Goal: Information Seeking & Learning: Learn about a topic

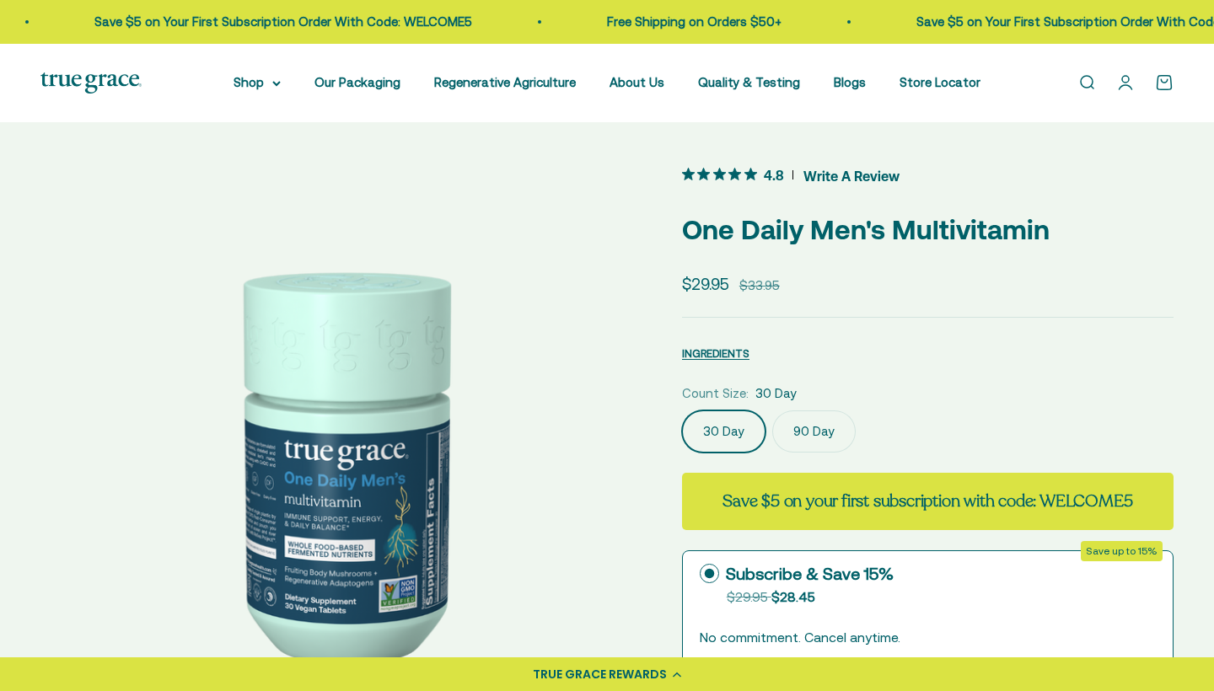
click at [826, 427] on label "90 Day" at bounding box center [813, 432] width 83 height 42
click at [682, 411] on input "90 Day" at bounding box center [681, 410] width 1 height 1
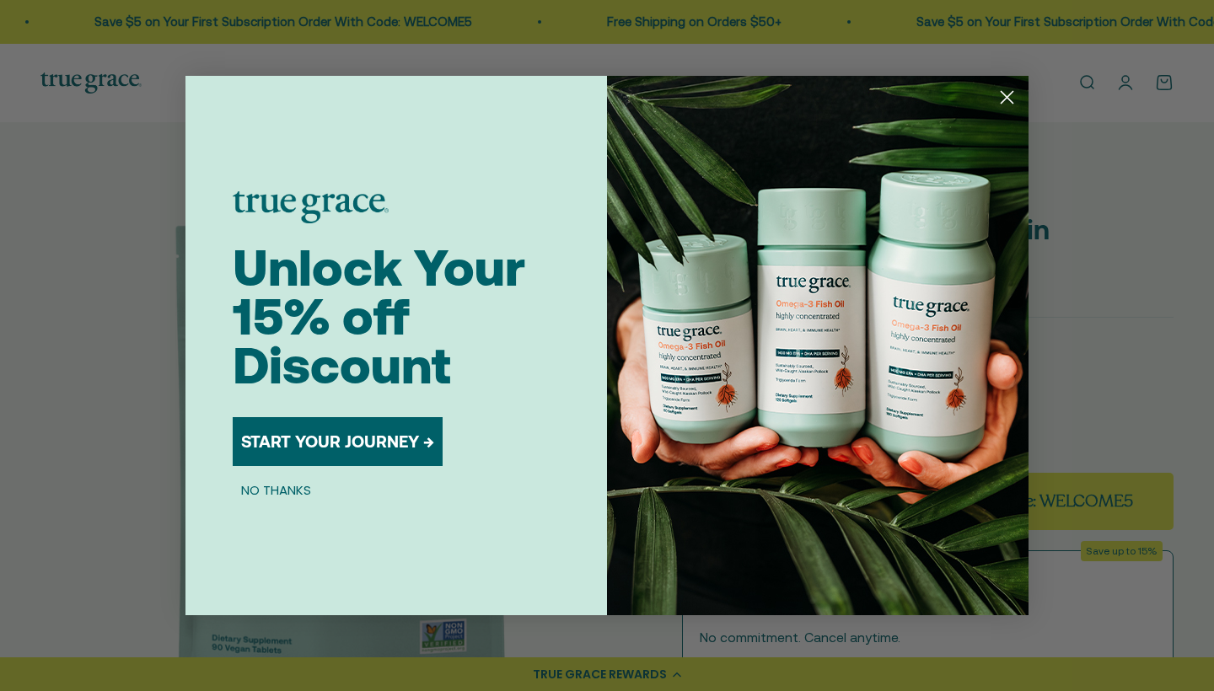
click at [1002, 108] on circle "Close dialog" at bounding box center [1007, 97] width 28 height 28
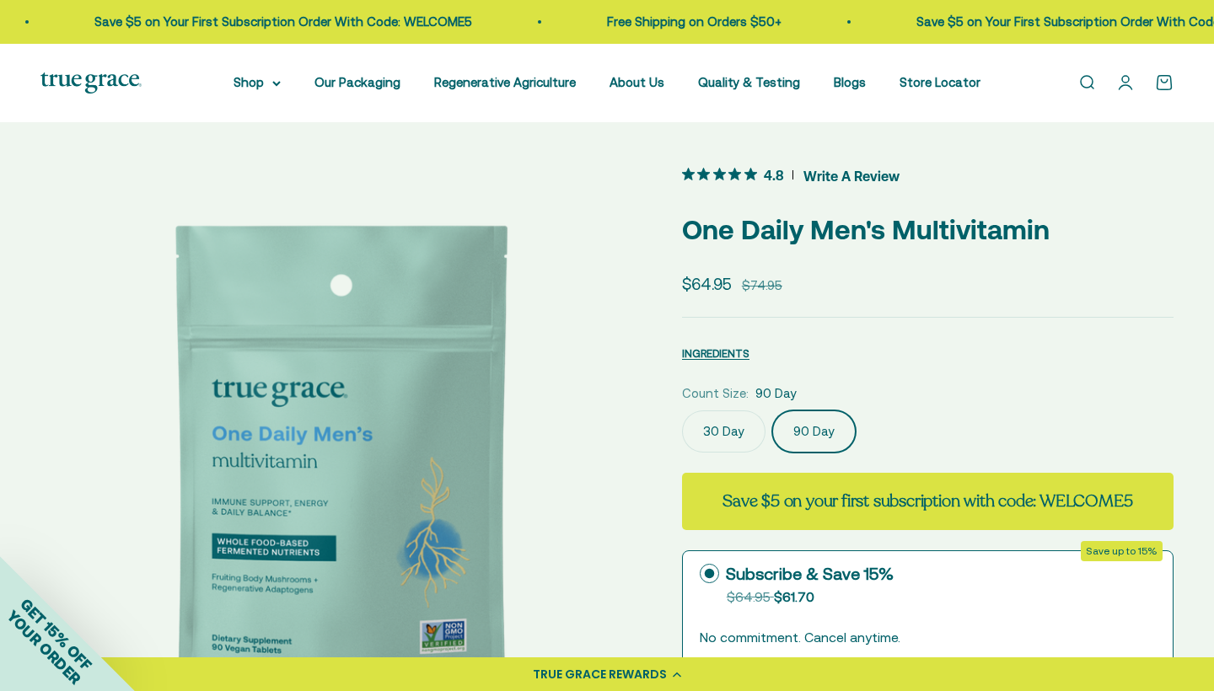
click at [727, 431] on label "30 Day" at bounding box center [723, 432] width 83 height 42
click at [682, 411] on input "30 Day" at bounding box center [681, 410] width 1 height 1
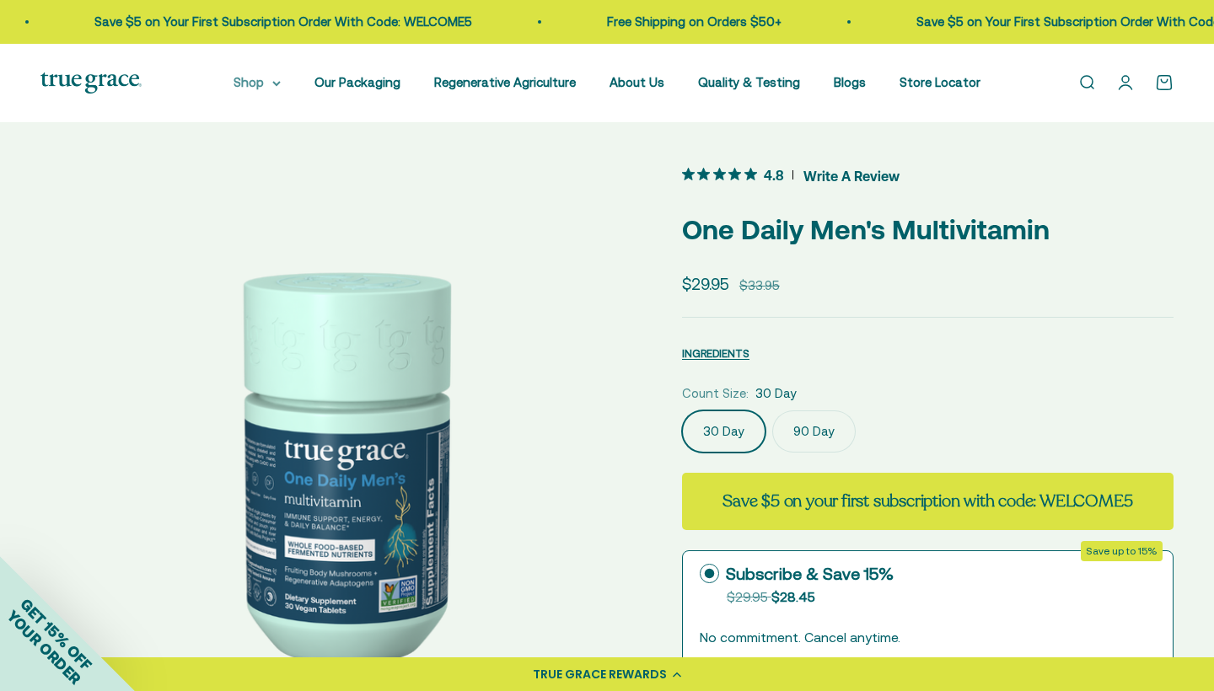
click at [277, 84] on icon at bounding box center [276, 84] width 8 height 6
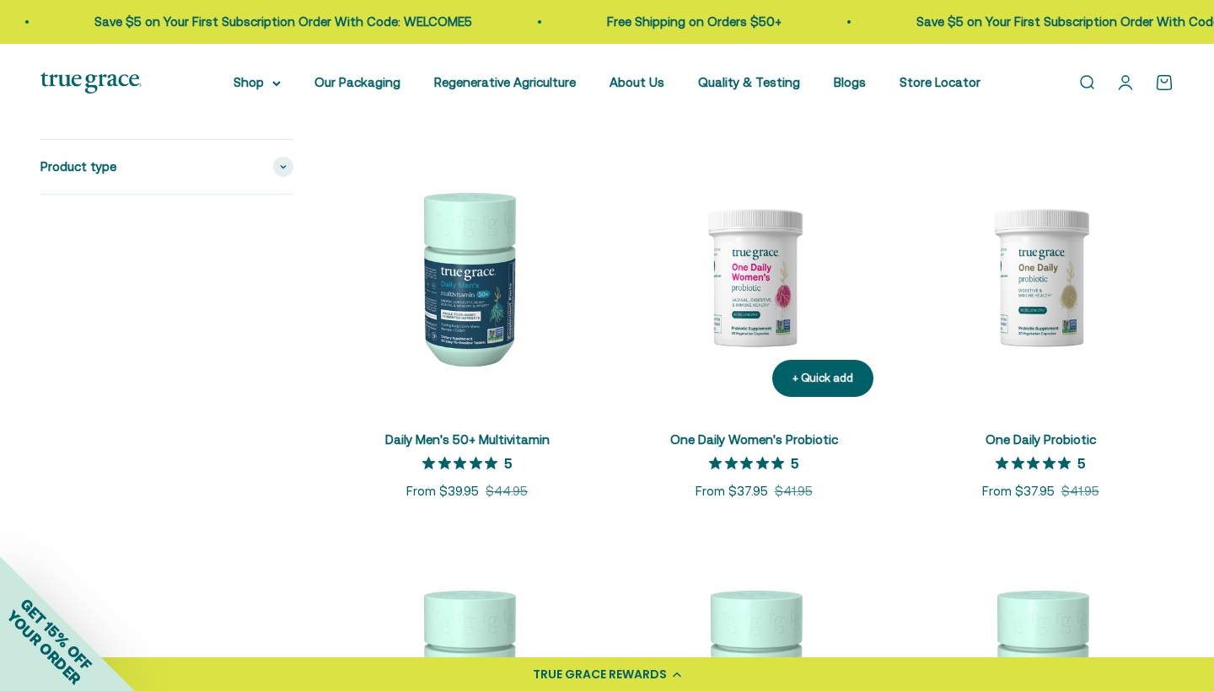
scroll to position [1150, 0]
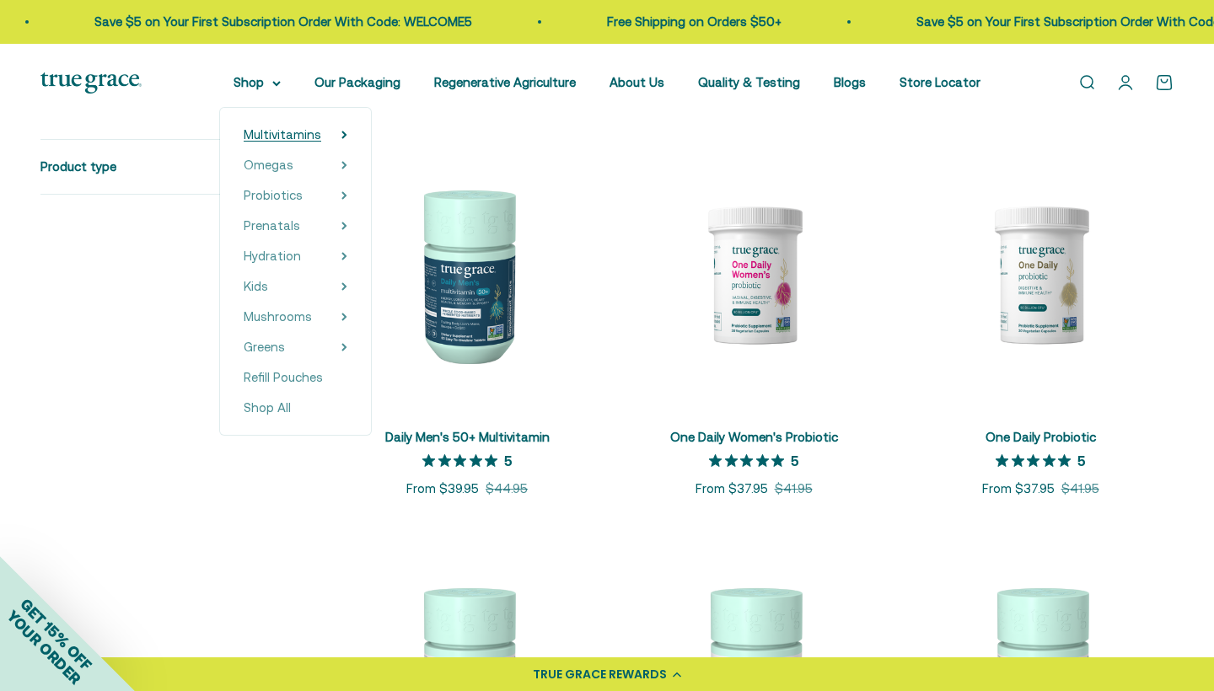
click at [331, 138] on summary "Multivitamins" at bounding box center [296, 135] width 104 height 20
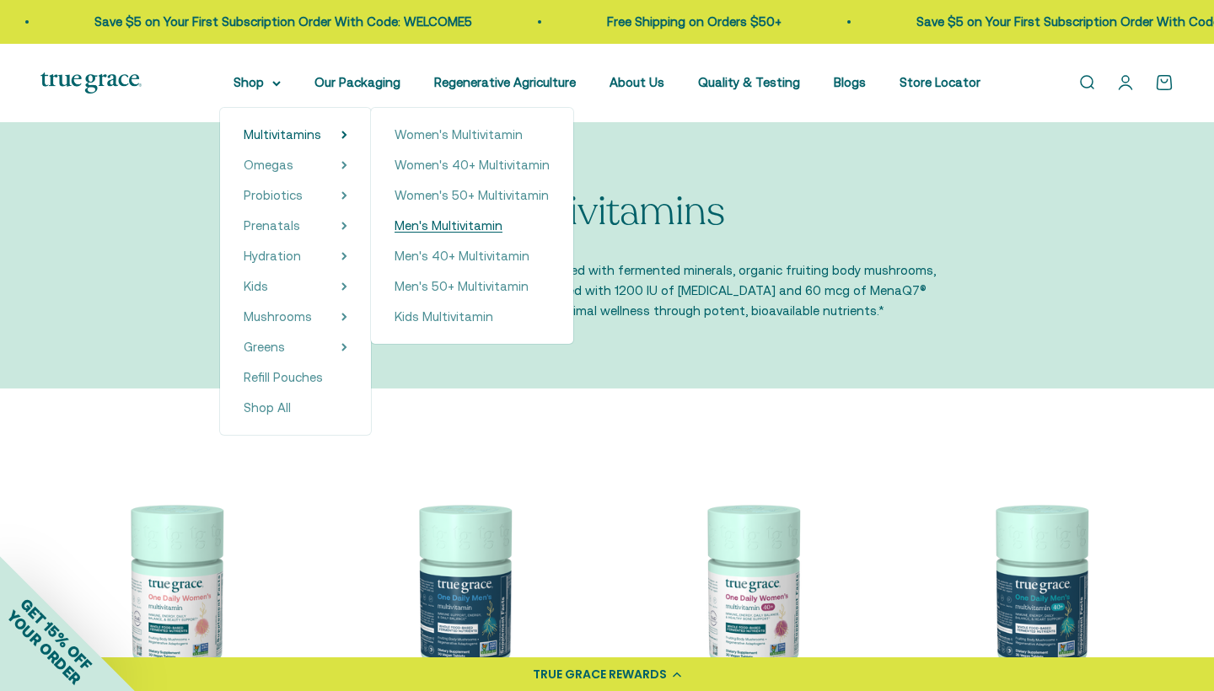
click at [463, 224] on span "Men's Multivitamin" at bounding box center [448, 225] width 108 height 14
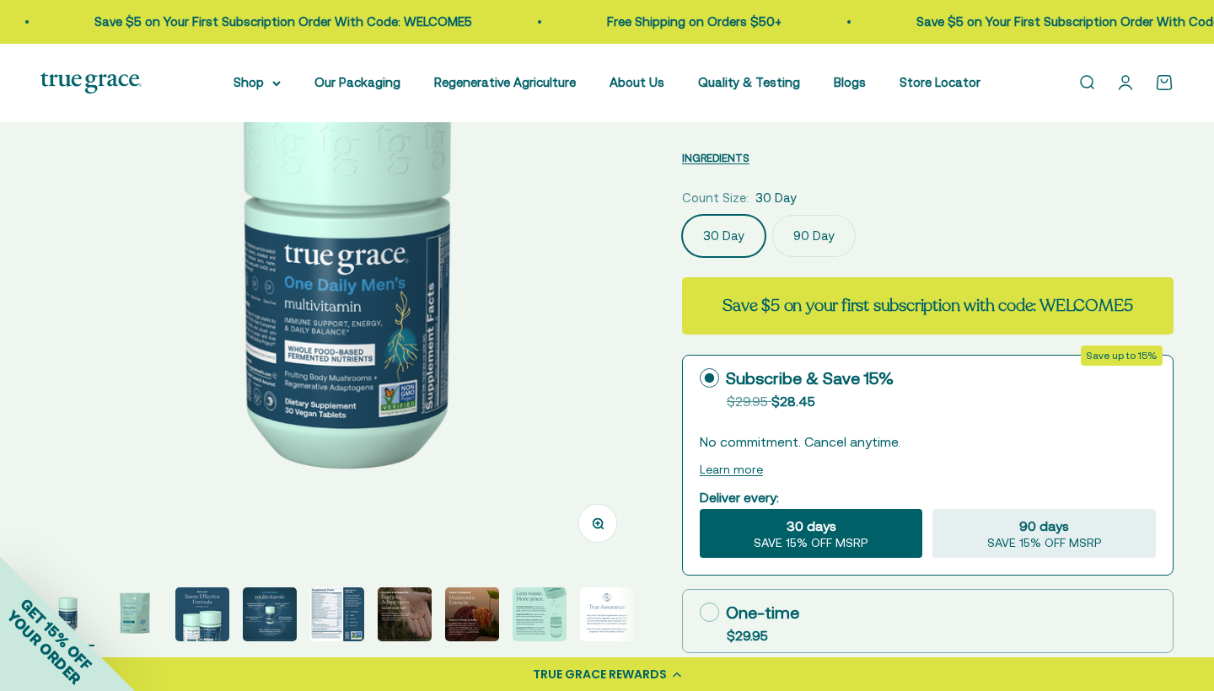
scroll to position [202, 0]
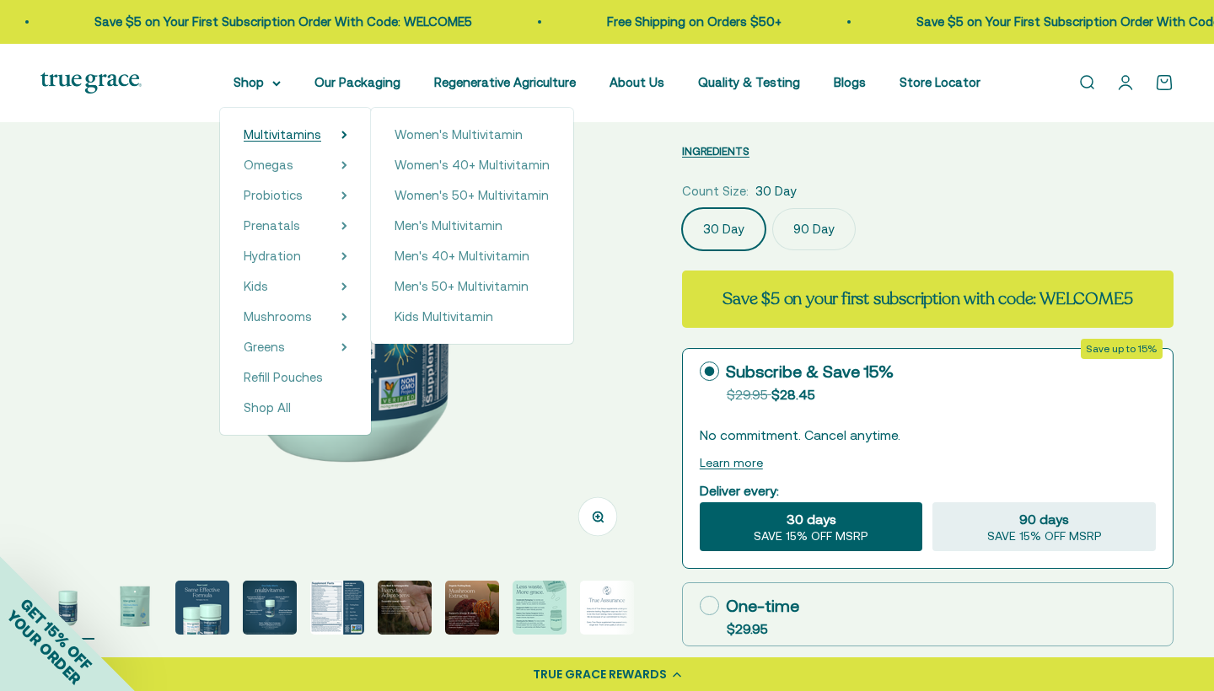
click at [312, 138] on span "Multivitamins" at bounding box center [283, 134] width 78 height 14
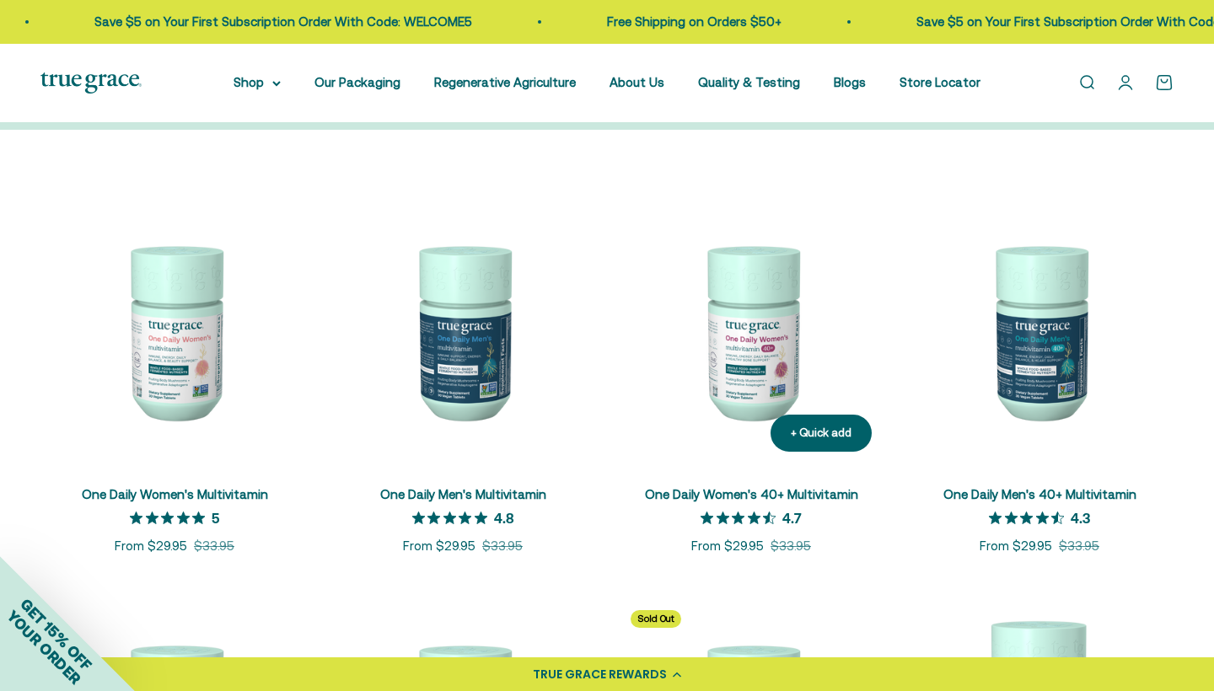
scroll to position [258, 0]
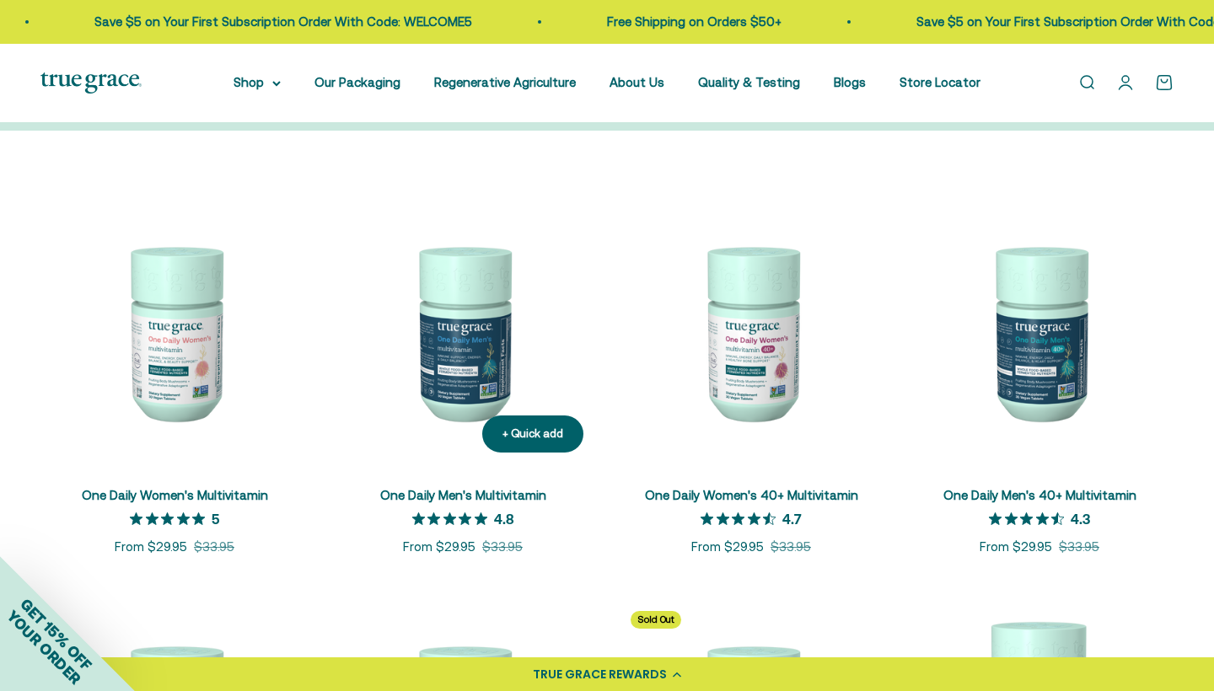
click at [505, 366] on img at bounding box center [463, 332] width 268 height 268
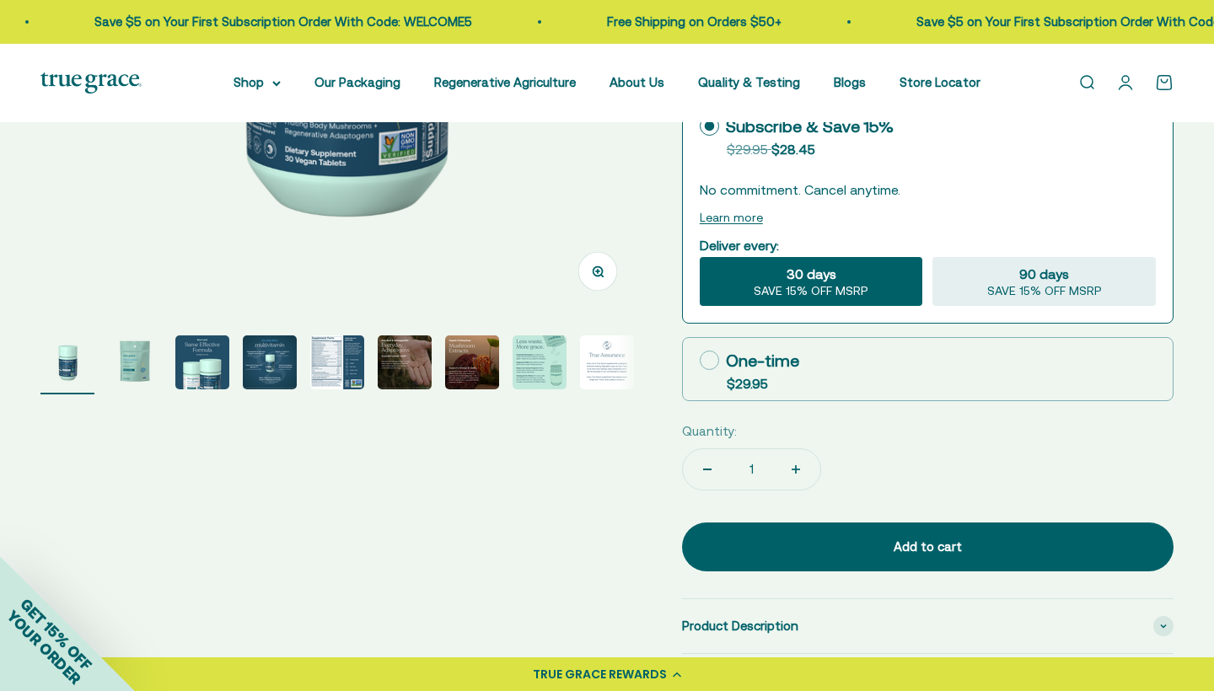
scroll to position [451, 0]
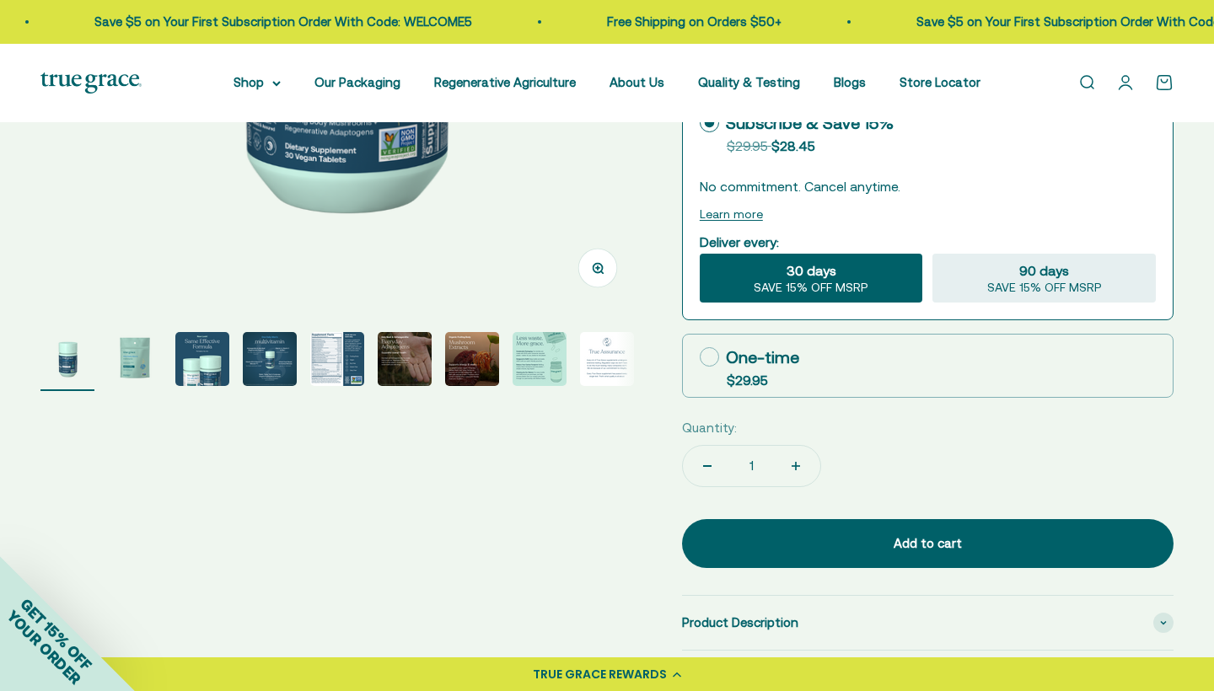
click at [194, 367] on img "Go to item 3" at bounding box center [202, 359] width 54 height 54
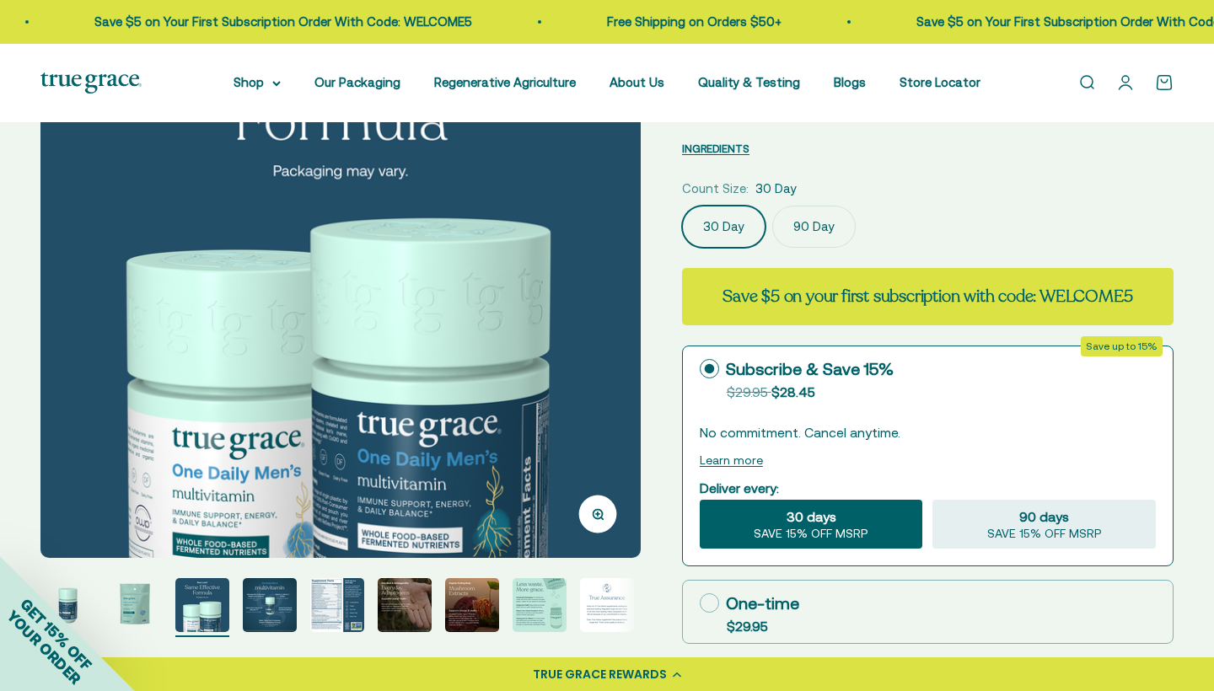
scroll to position [207, 0]
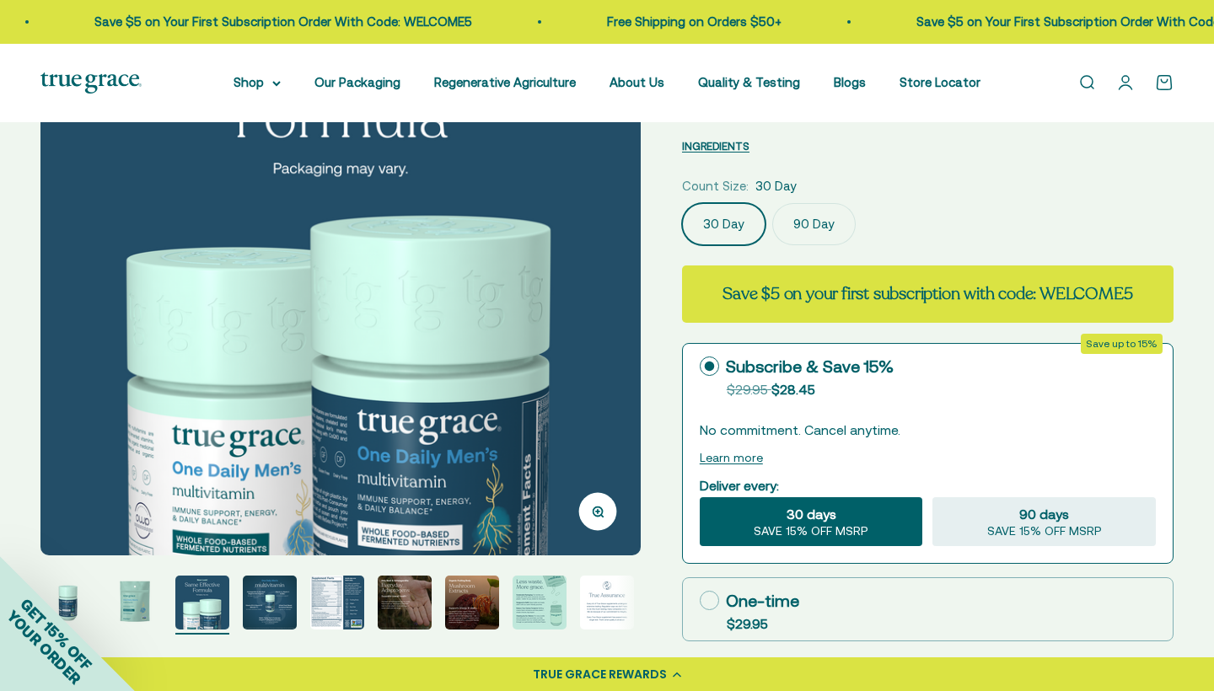
click at [271, 620] on img "Go to item 4" at bounding box center [270, 603] width 54 height 54
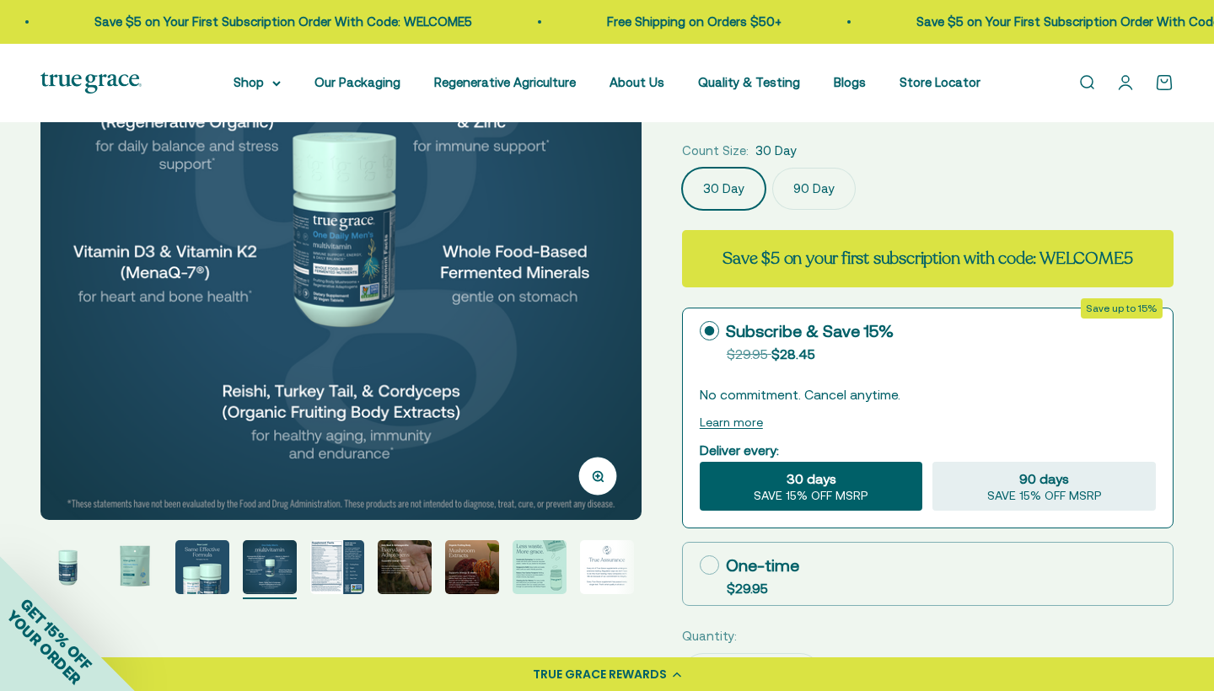
scroll to position [246, 0]
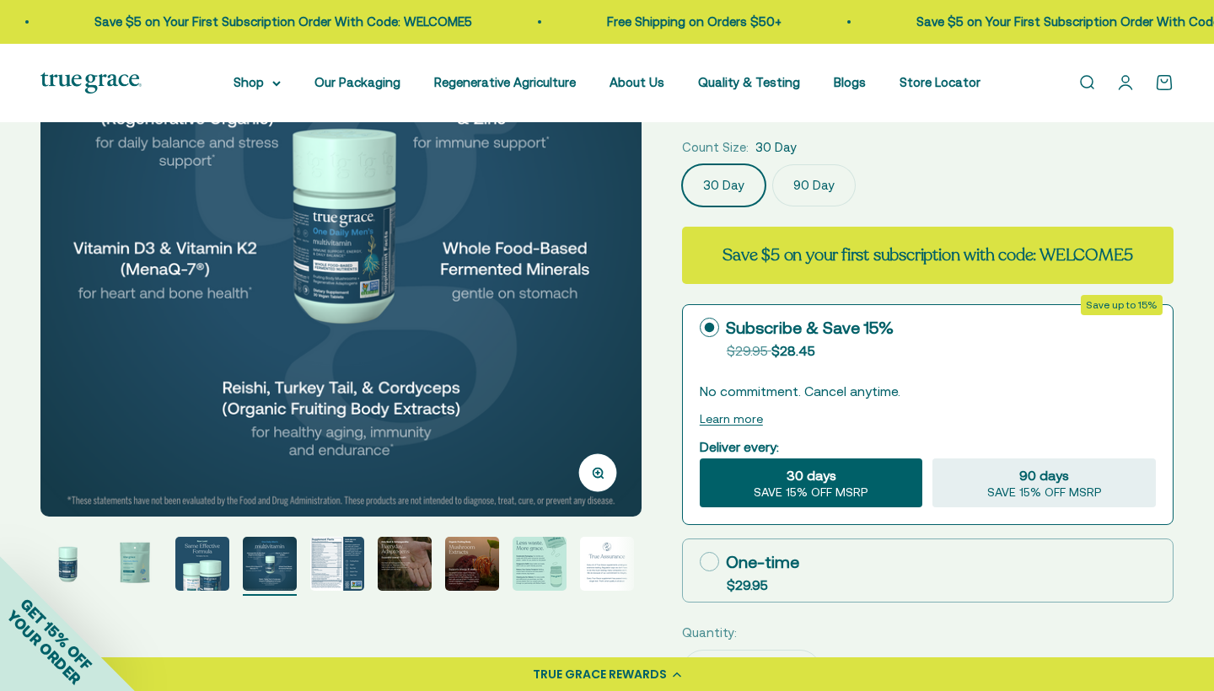
click at [340, 556] on img "Go to item 5" at bounding box center [337, 564] width 54 height 54
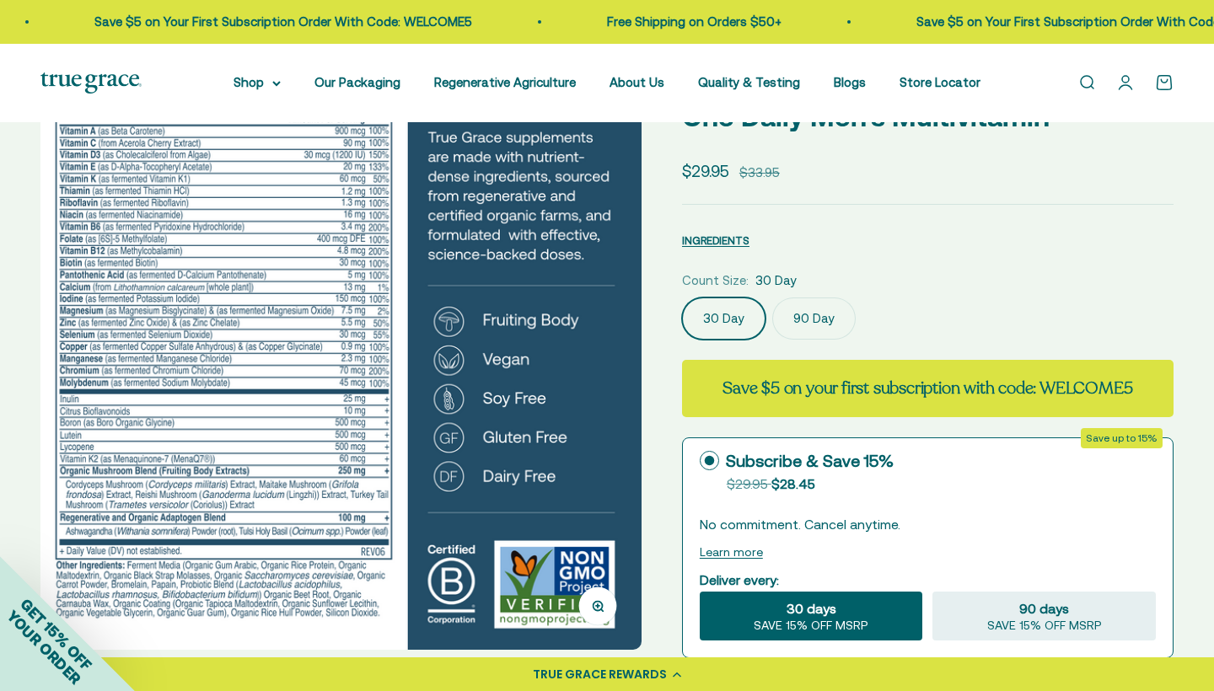
scroll to position [105, 0]
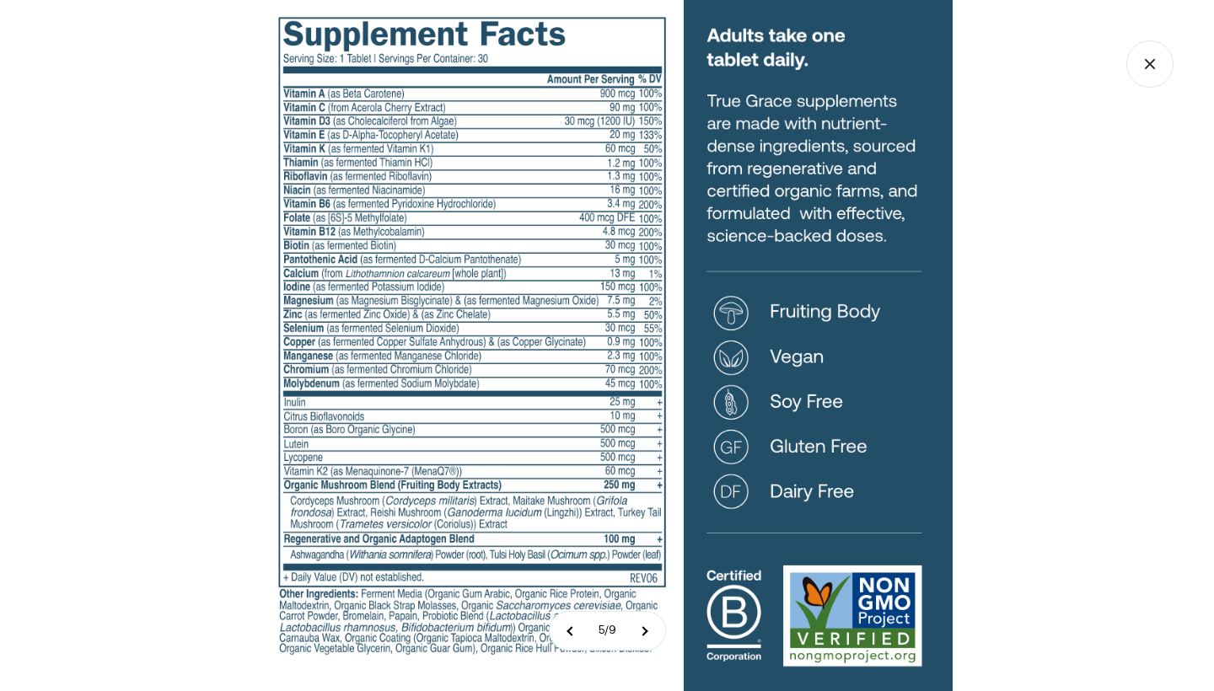
click at [1142, 68] on icon "Close gallery" at bounding box center [1149, 63] width 47 height 47
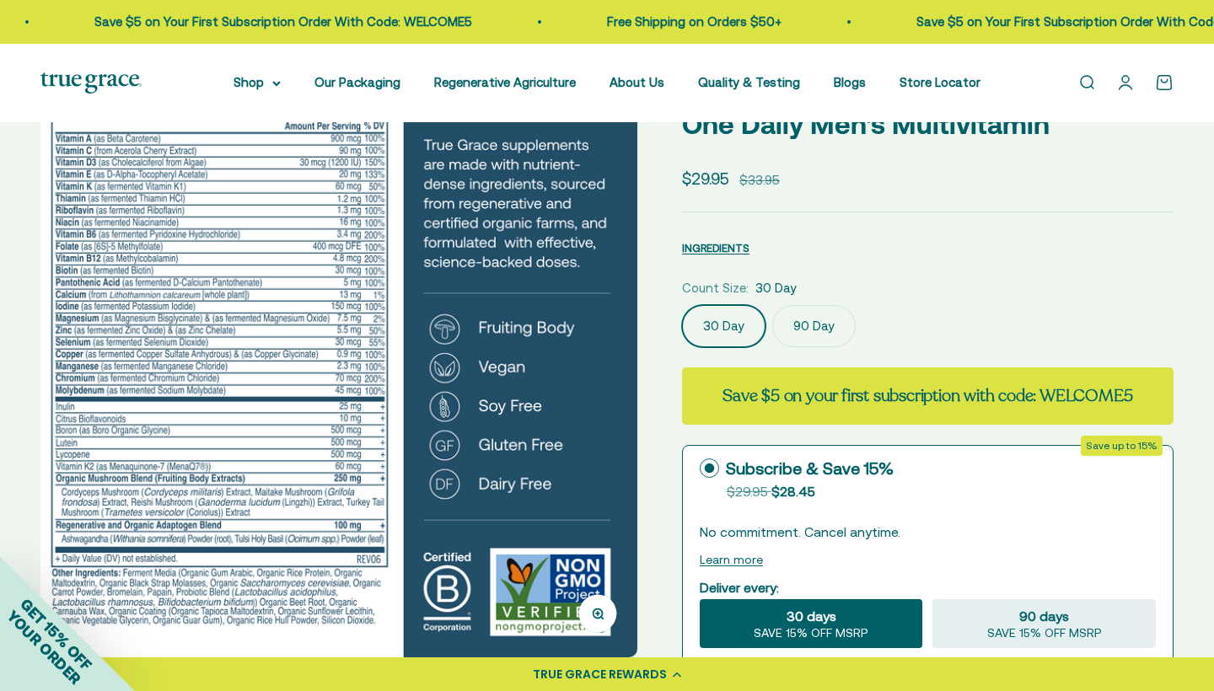
scroll to position [0, 2484]
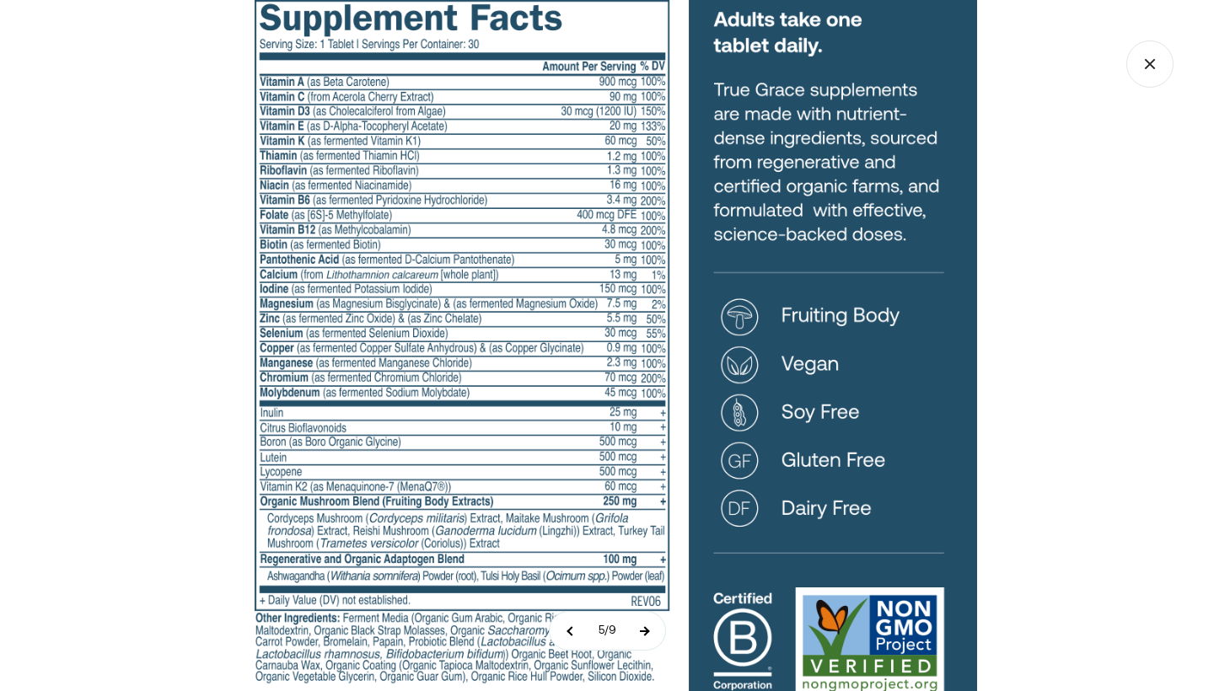
click at [645, 631] on button at bounding box center [644, 631] width 42 height 38
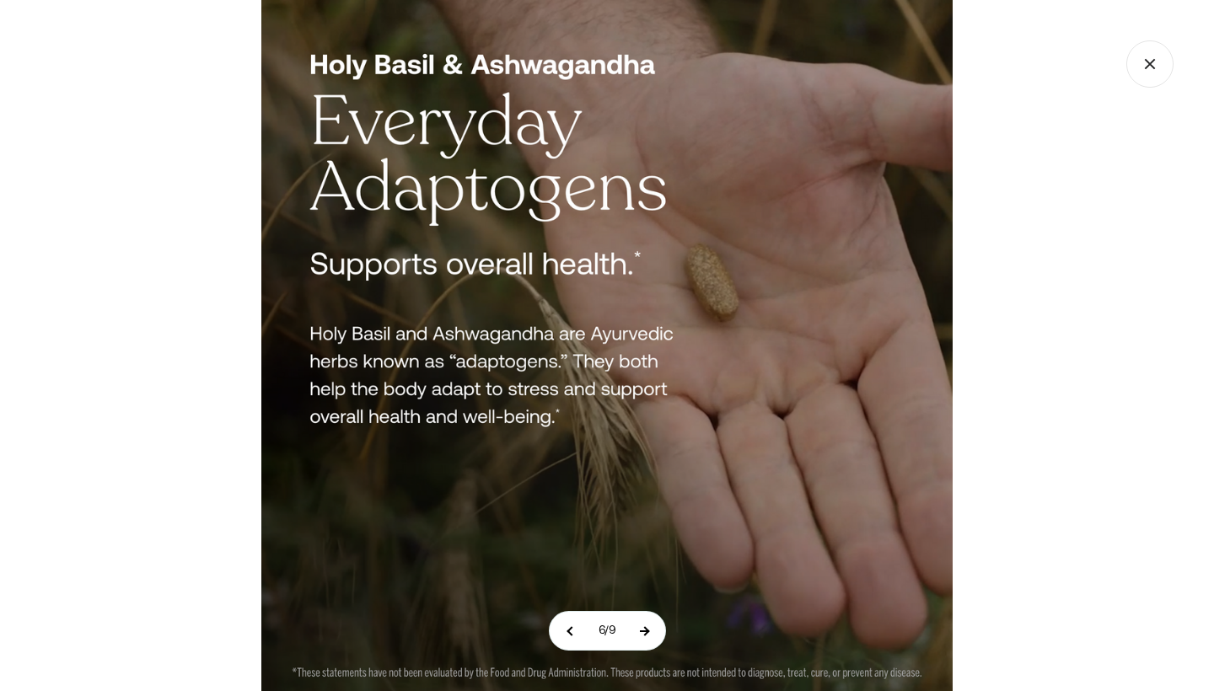
click at [650, 633] on button at bounding box center [644, 631] width 42 height 38
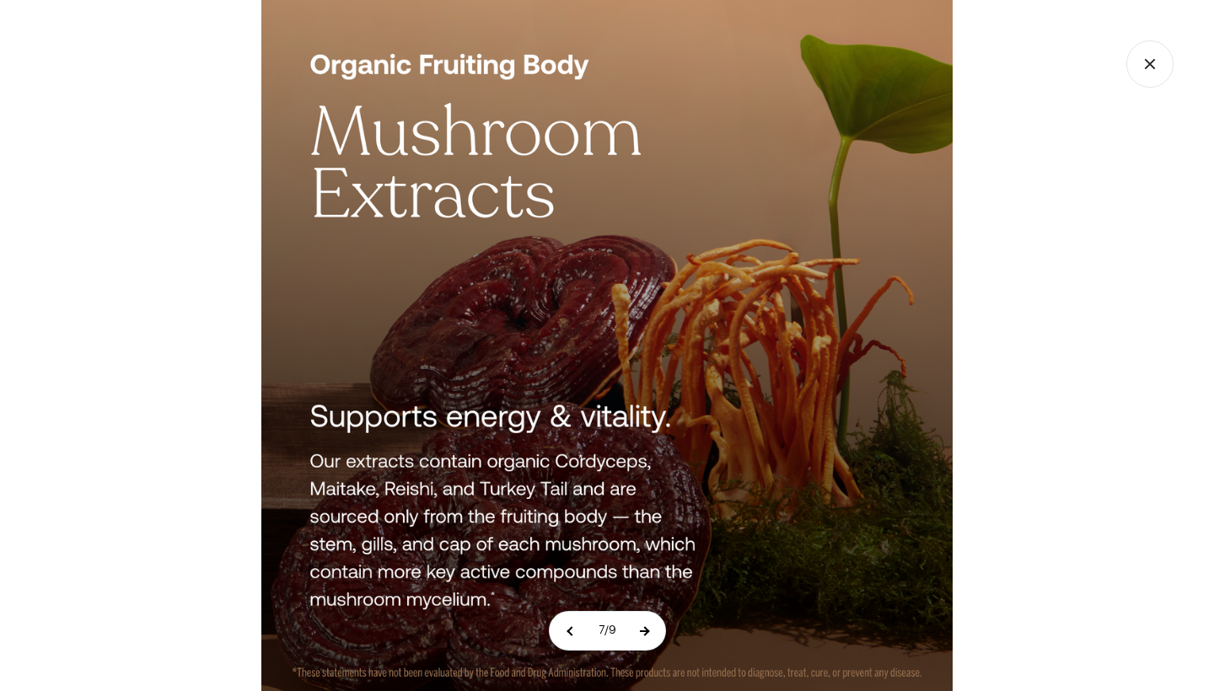
click at [650, 633] on button at bounding box center [644, 631] width 42 height 38
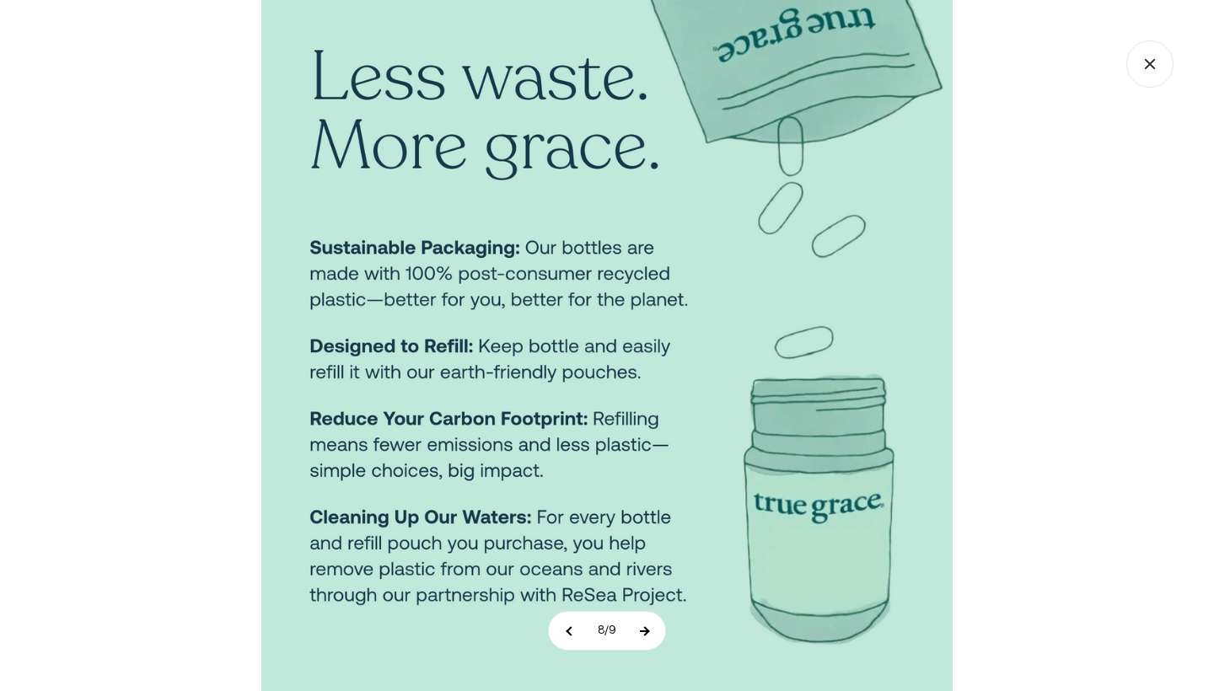
click at [644, 631] on button at bounding box center [644, 631] width 42 height 38
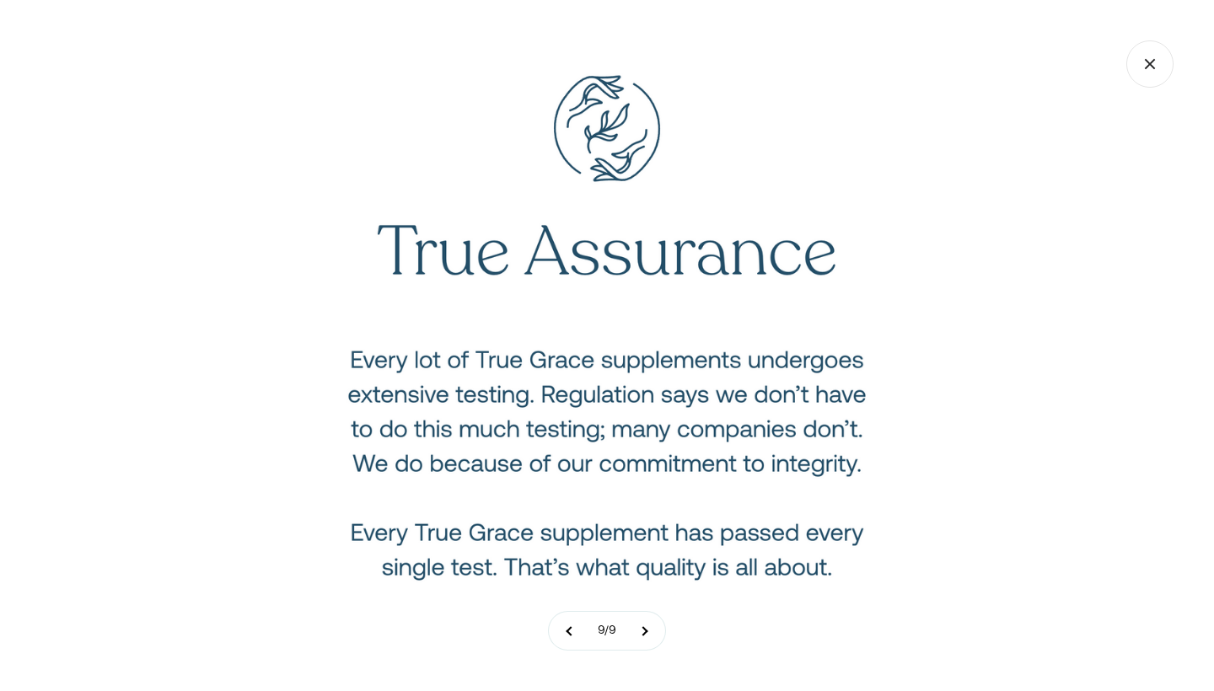
click at [1134, 78] on icon "Close gallery" at bounding box center [1149, 63] width 47 height 47
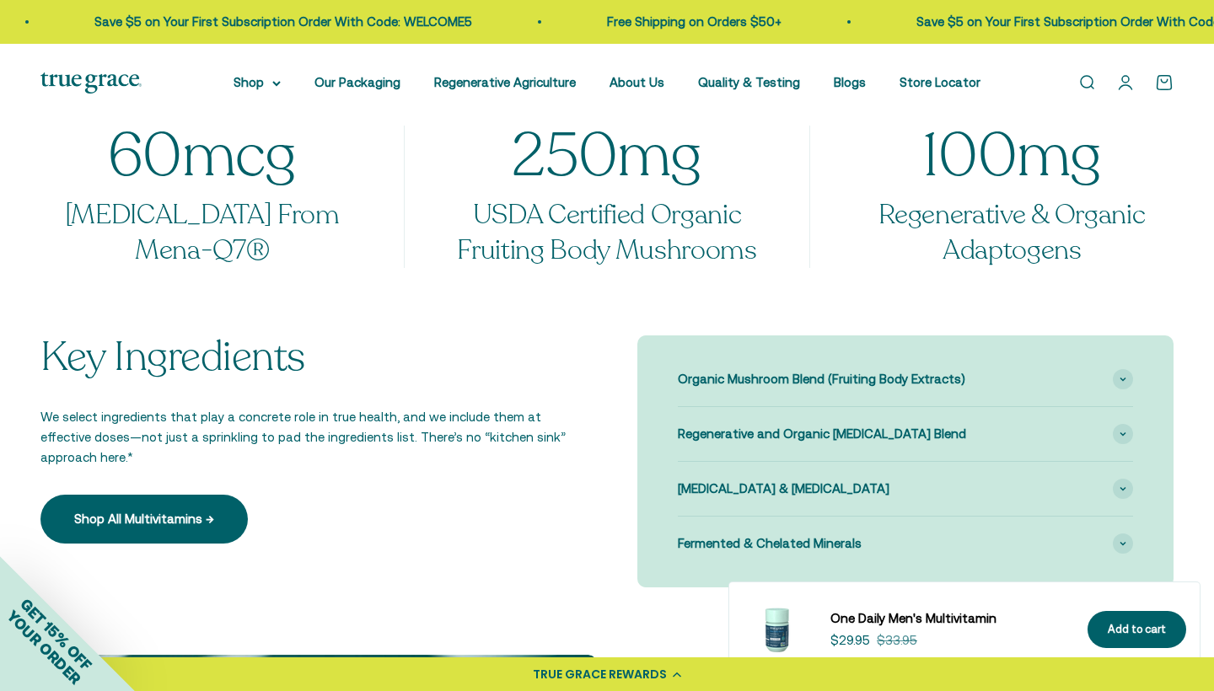
scroll to position [1527, 0]
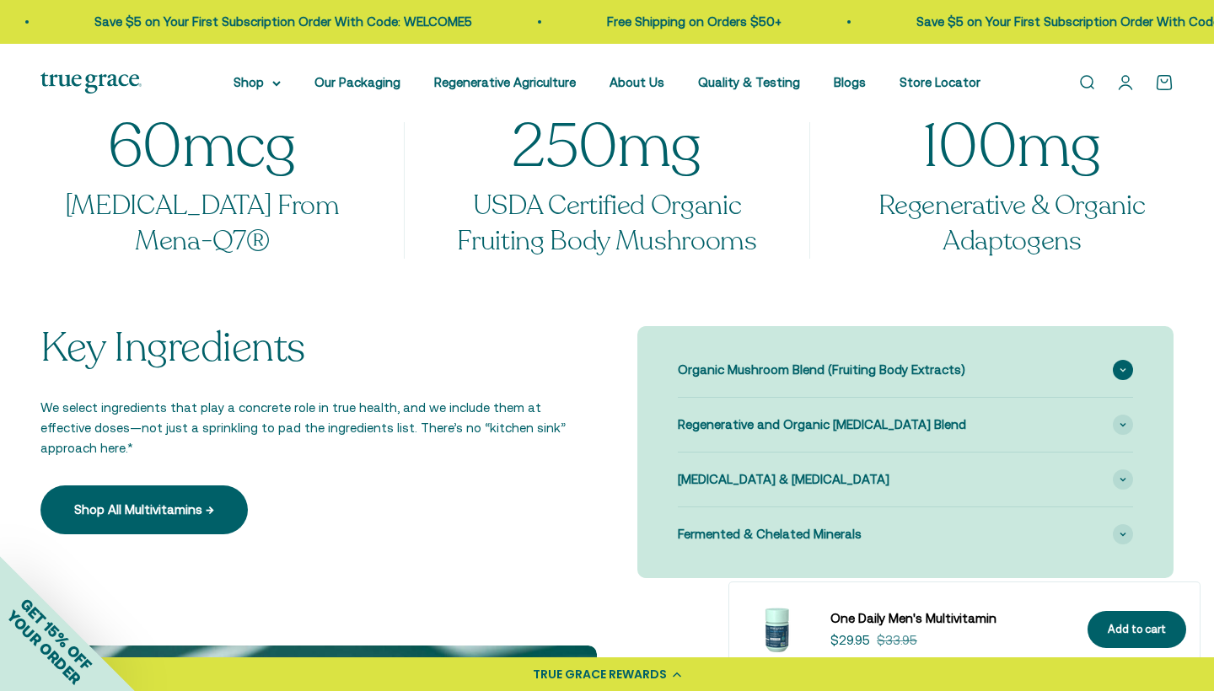
click at [768, 368] on span "Organic Mushroom Blend (Fruiting Body Extracts)" at bounding box center [821, 370] width 287 height 20
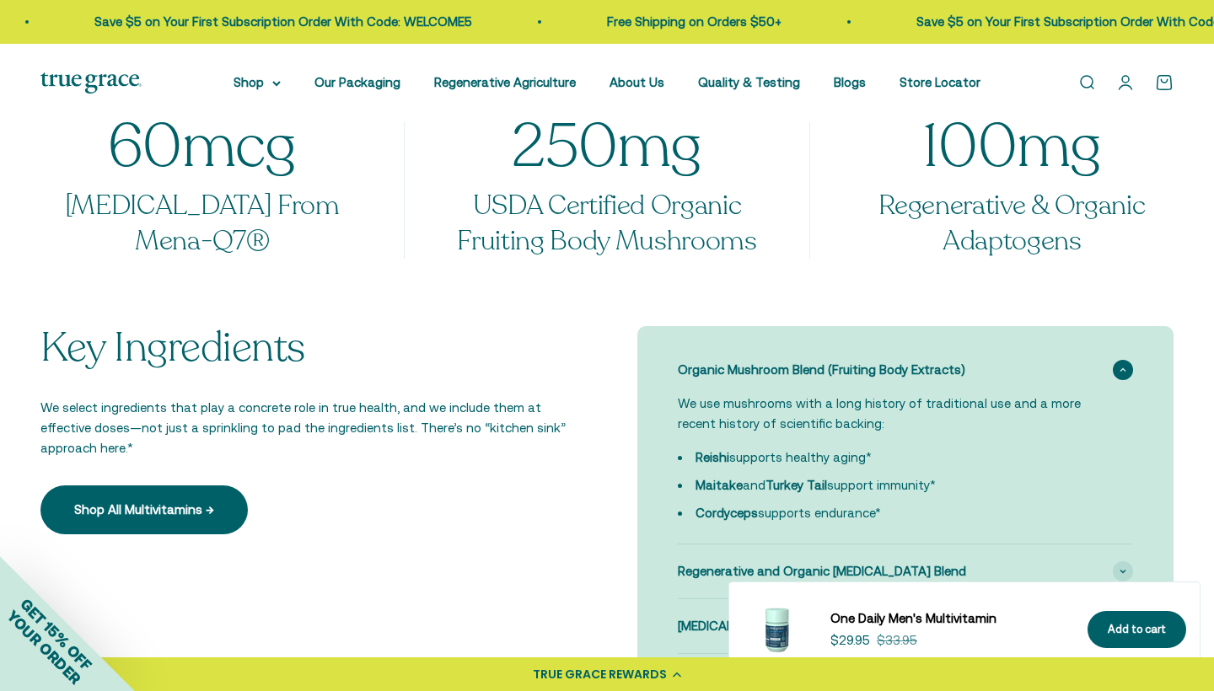
click at [768, 368] on span "Organic Mushroom Blend (Fruiting Body Extracts)" at bounding box center [821, 370] width 287 height 20
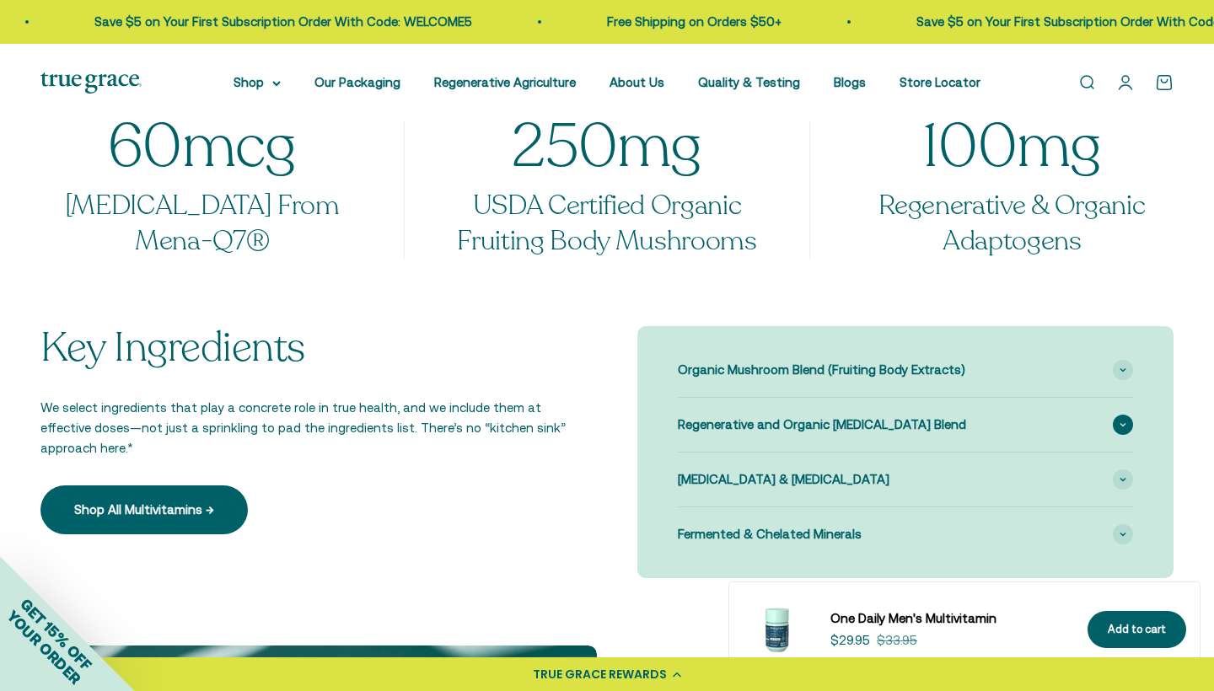
click at [759, 422] on span "Regenerative and Organic Adaptogen Blend" at bounding box center [822, 425] width 288 height 20
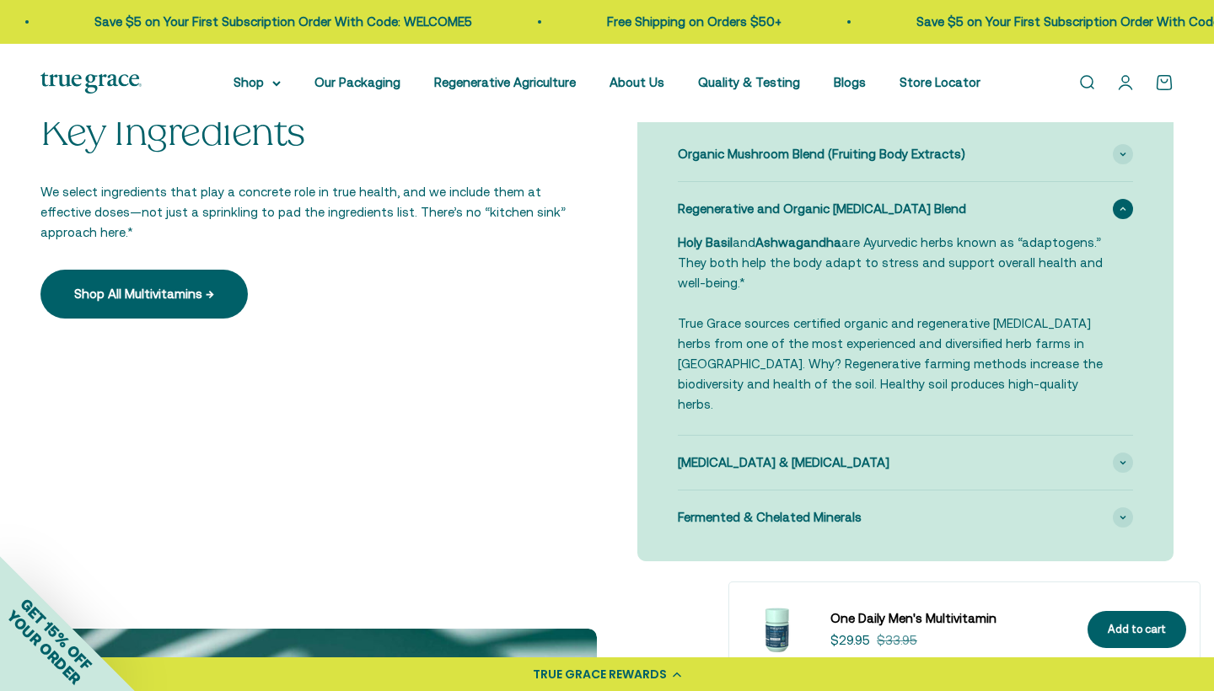
scroll to position [1770, 0]
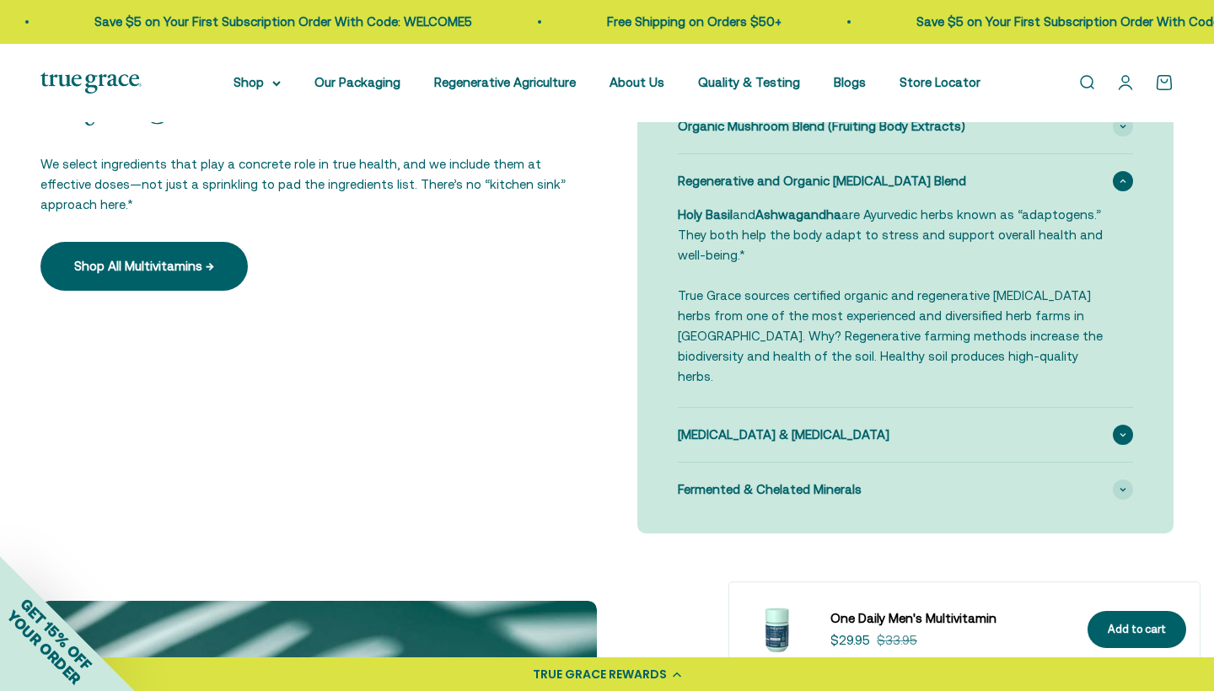
click at [762, 425] on span "Vitamin K2 & Vitamin D3" at bounding box center [784, 435] width 212 height 20
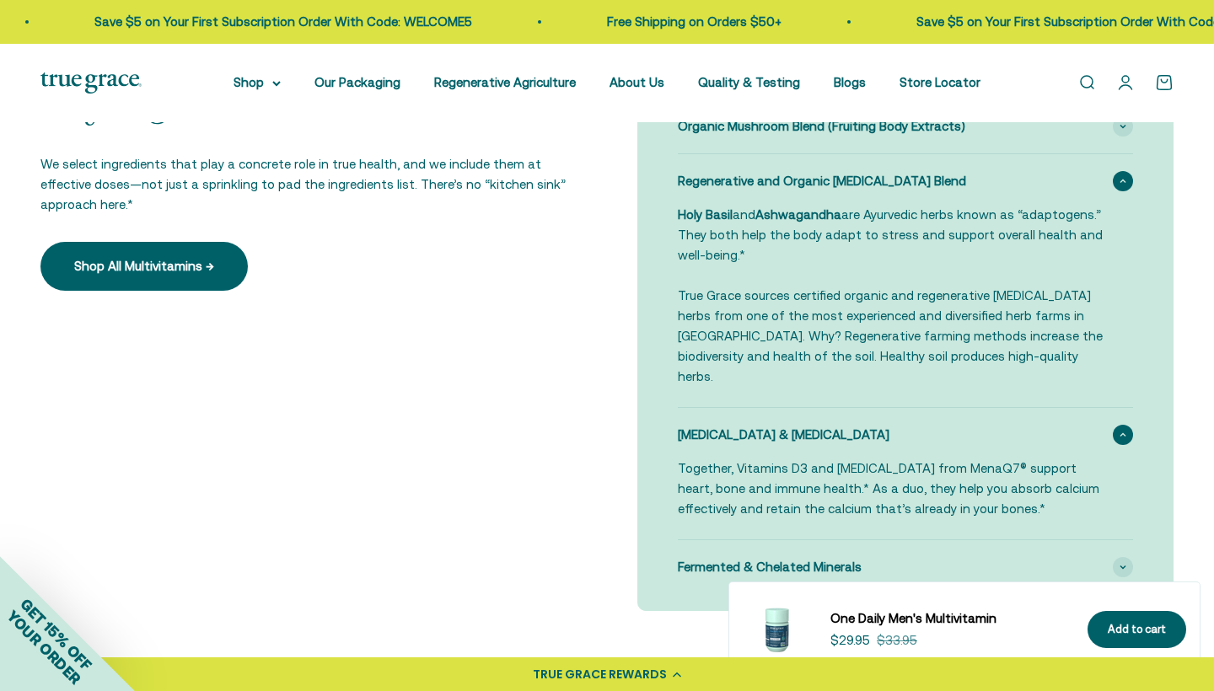
scroll to position [1921, 0]
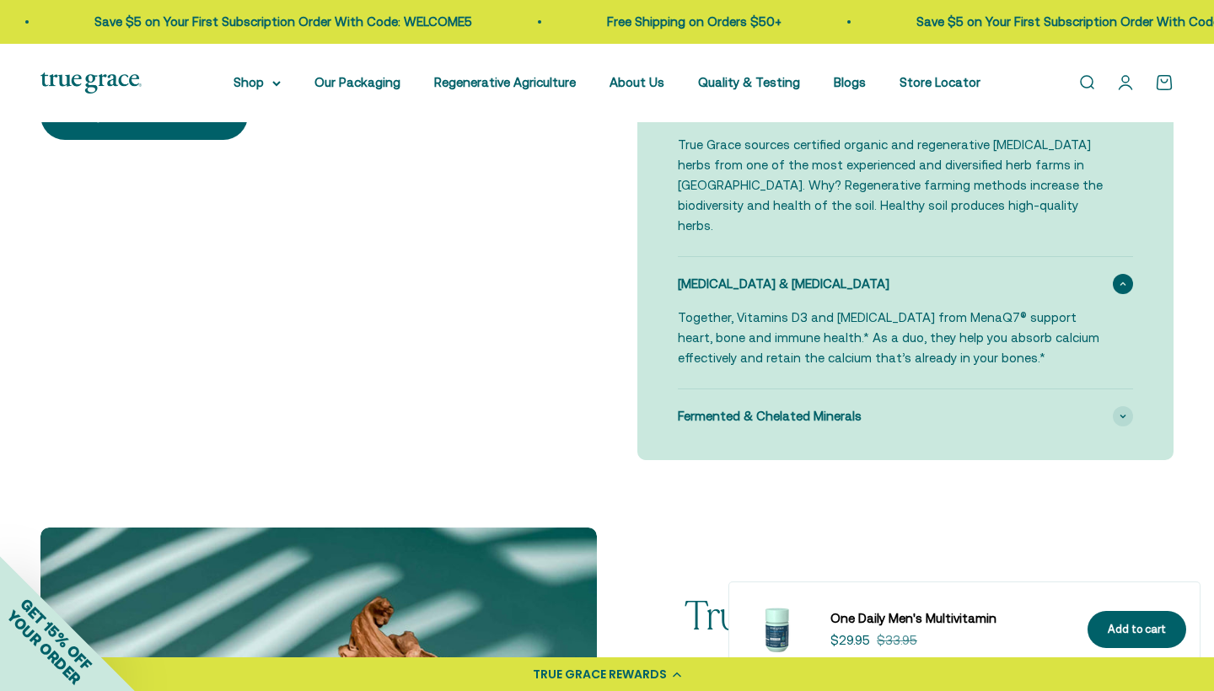
click at [768, 418] on div "Organic Mushroom Blend (Fruiting Body Extracts) We use mushrooms with a long hi…" at bounding box center [905, 196] width 536 height 529
click at [768, 406] on span "Fermented & Chelated Minerals" at bounding box center [770, 416] width 184 height 20
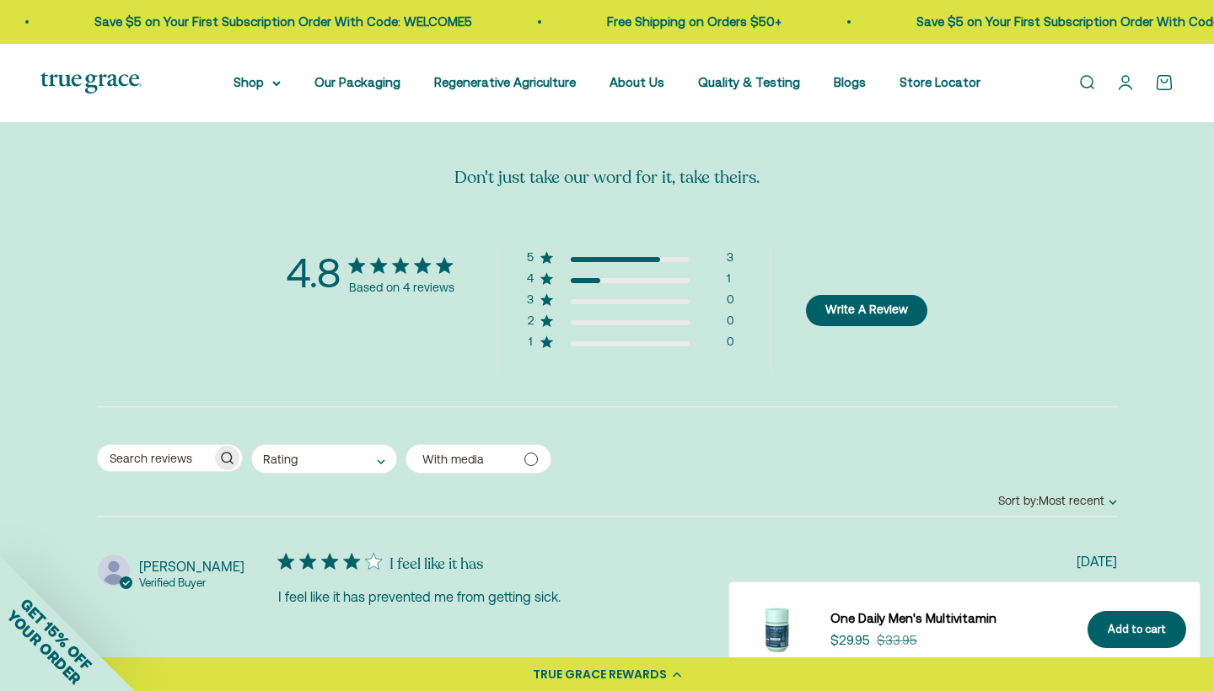
scroll to position [3693, 0]
click at [713, 272] on div "4 1" at bounding box center [630, 282] width 207 height 21
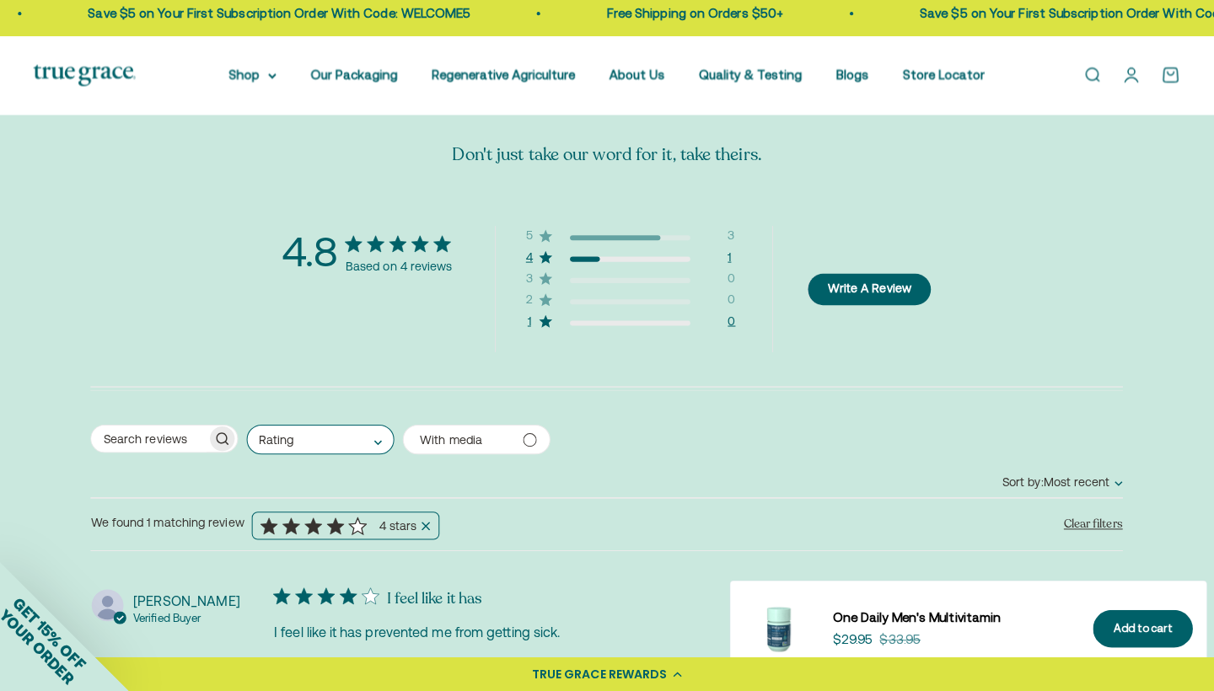
scroll to position [3715, 0]
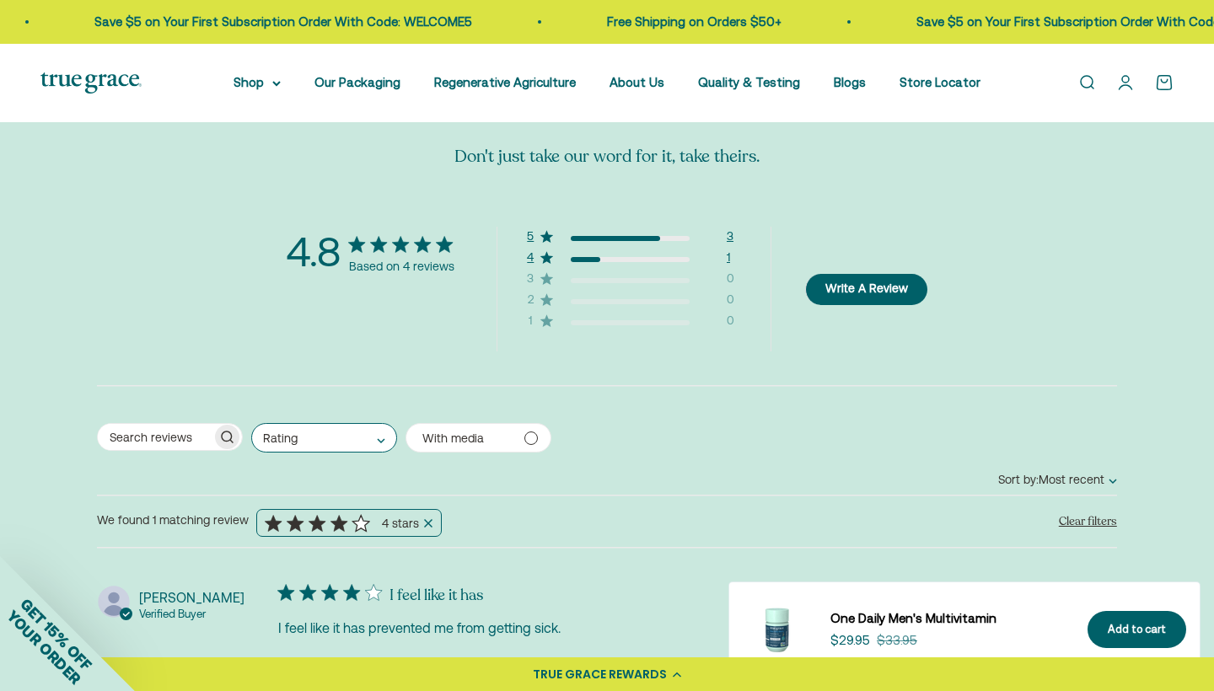
click at [554, 229] on div "5 3" at bounding box center [630, 239] width 207 height 21
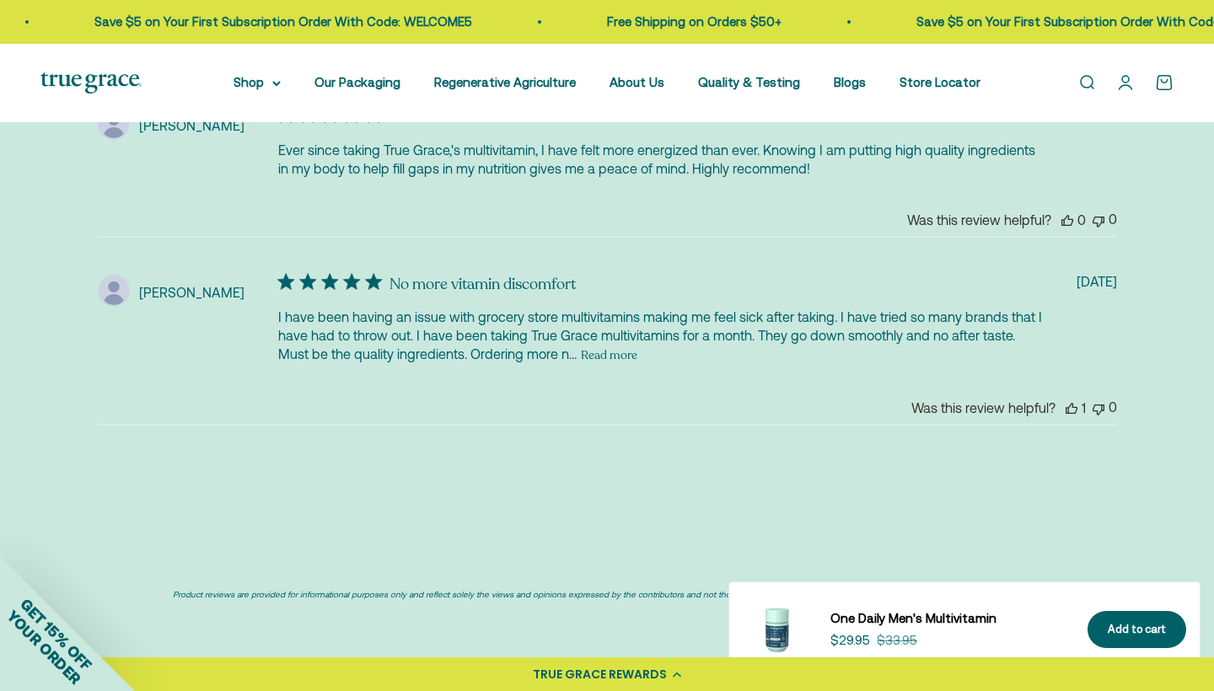
scroll to position [4339, 0]
